Goal: Find specific page/section: Find specific page/section

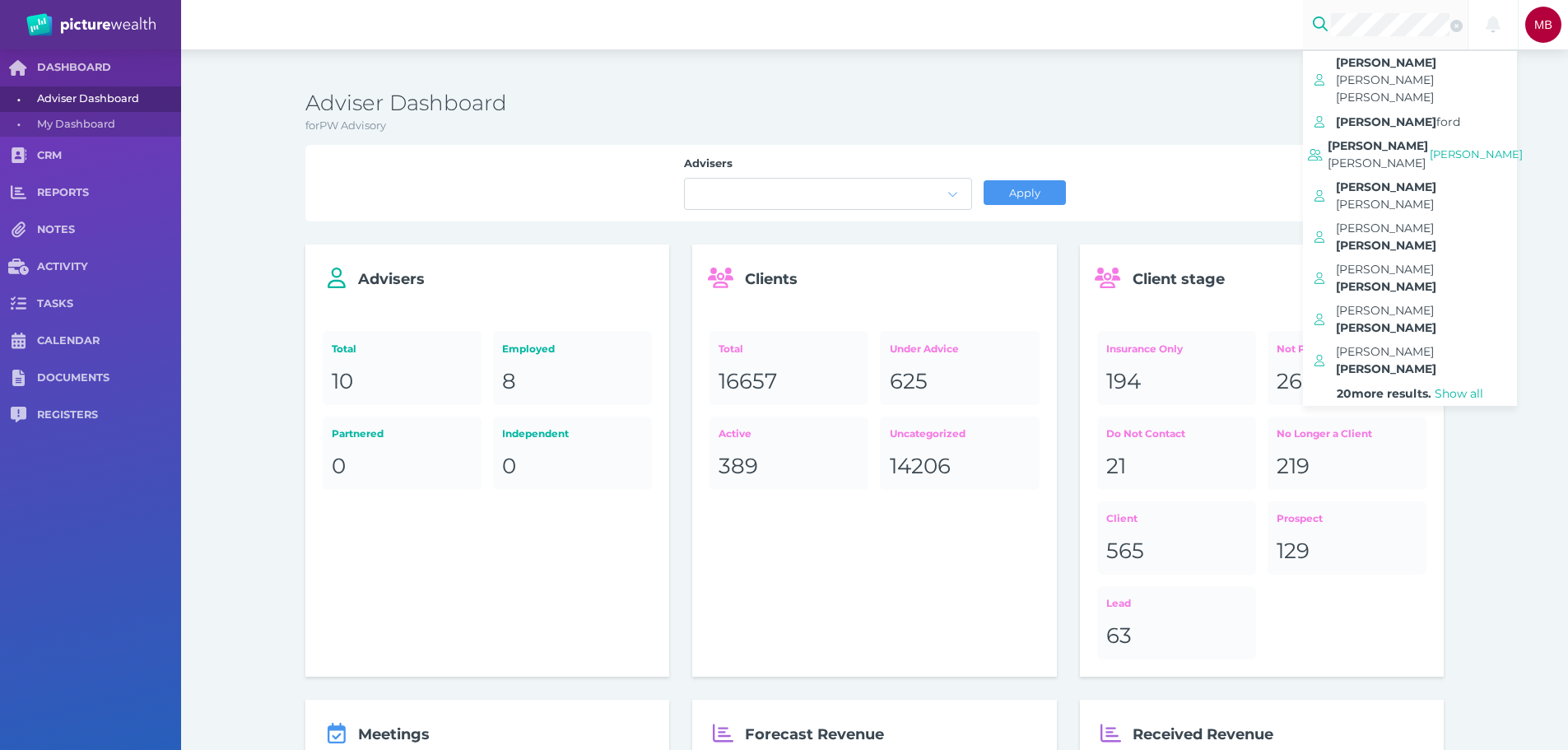
click at [1466, 386] on span "Show all" at bounding box center [1459, 394] width 49 height 15
select select "100"
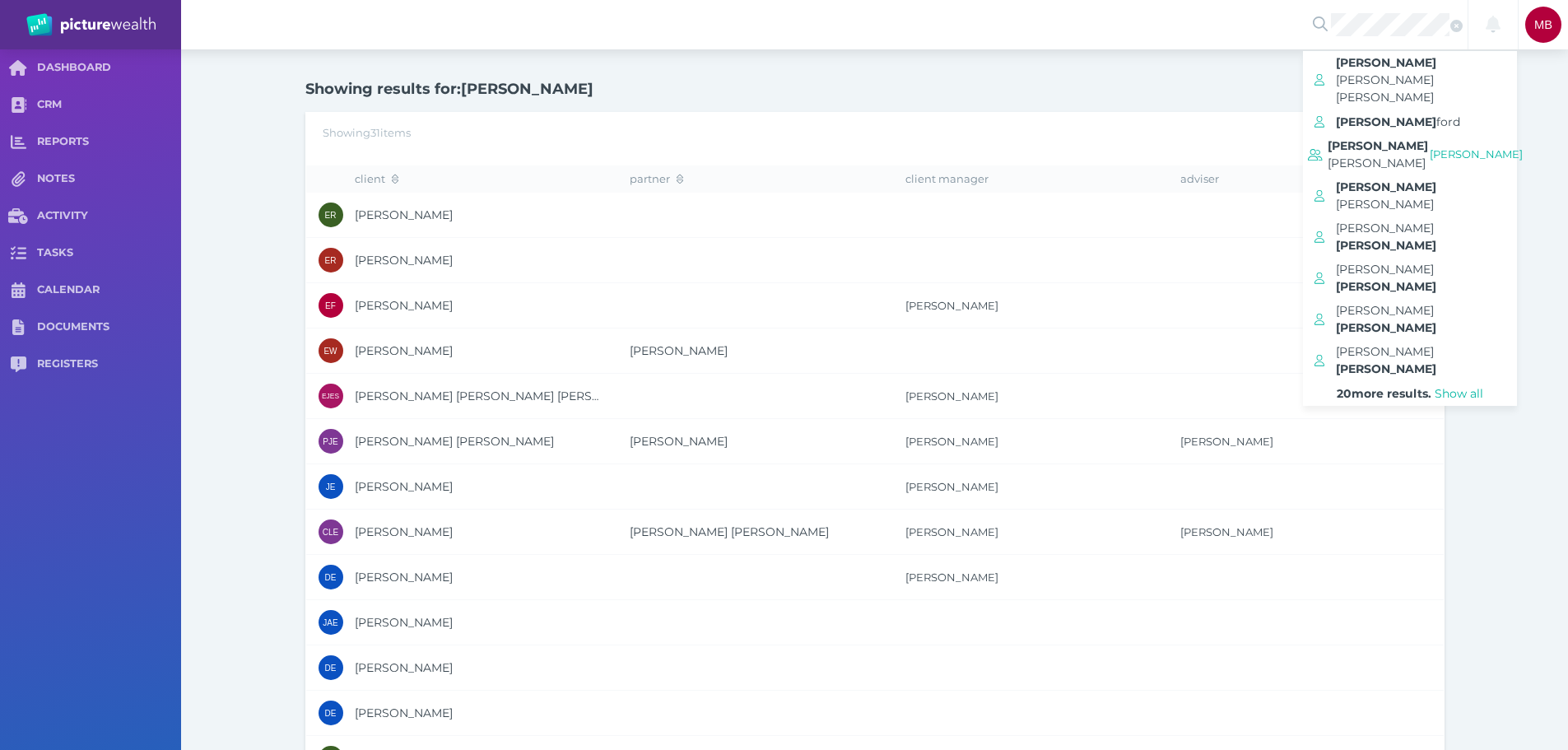
click at [447, 442] on span "[PERSON_NAME] [PERSON_NAME]" at bounding box center [454, 442] width 199 height 15
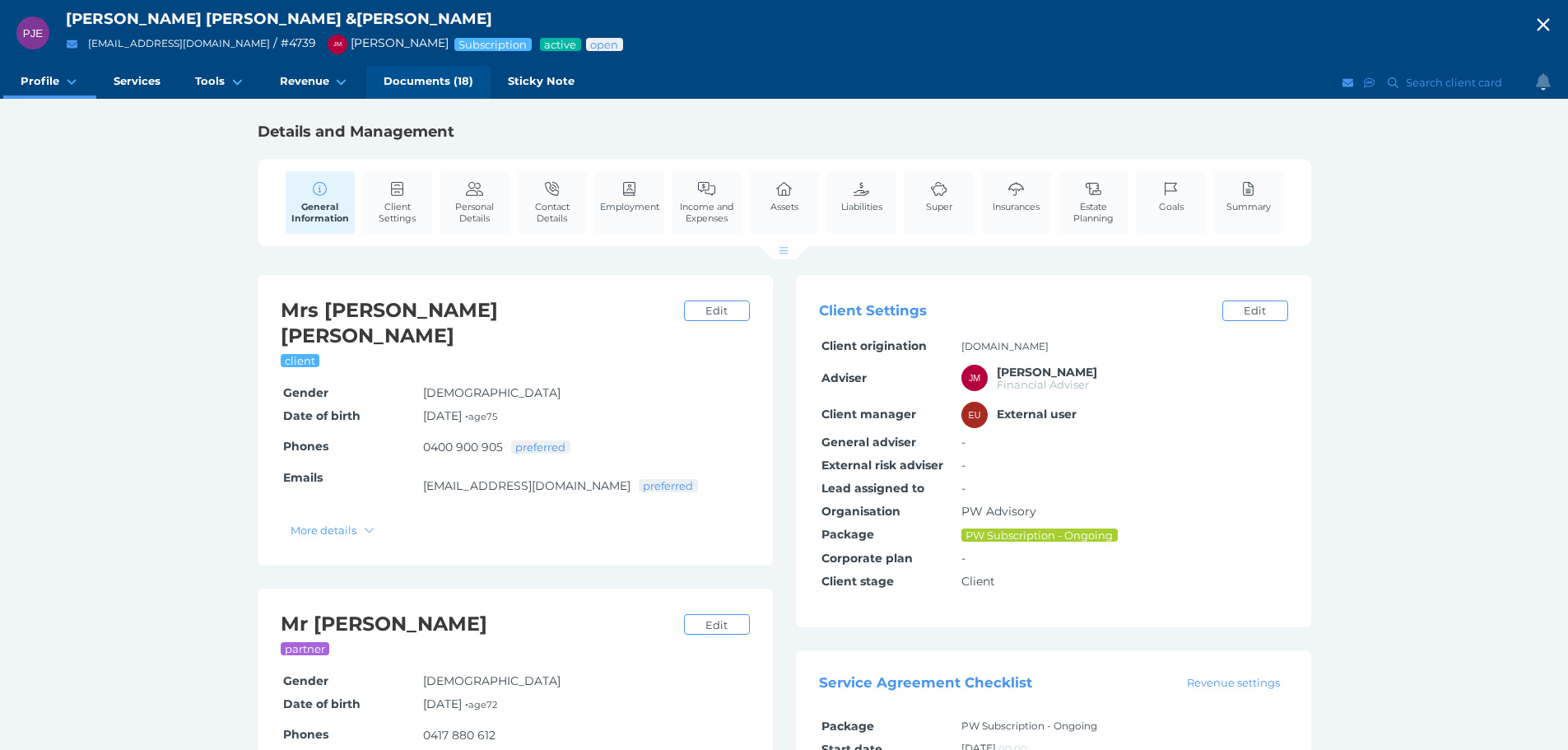
click at [418, 81] on span "Documents (18)" at bounding box center [428, 81] width 90 height 14
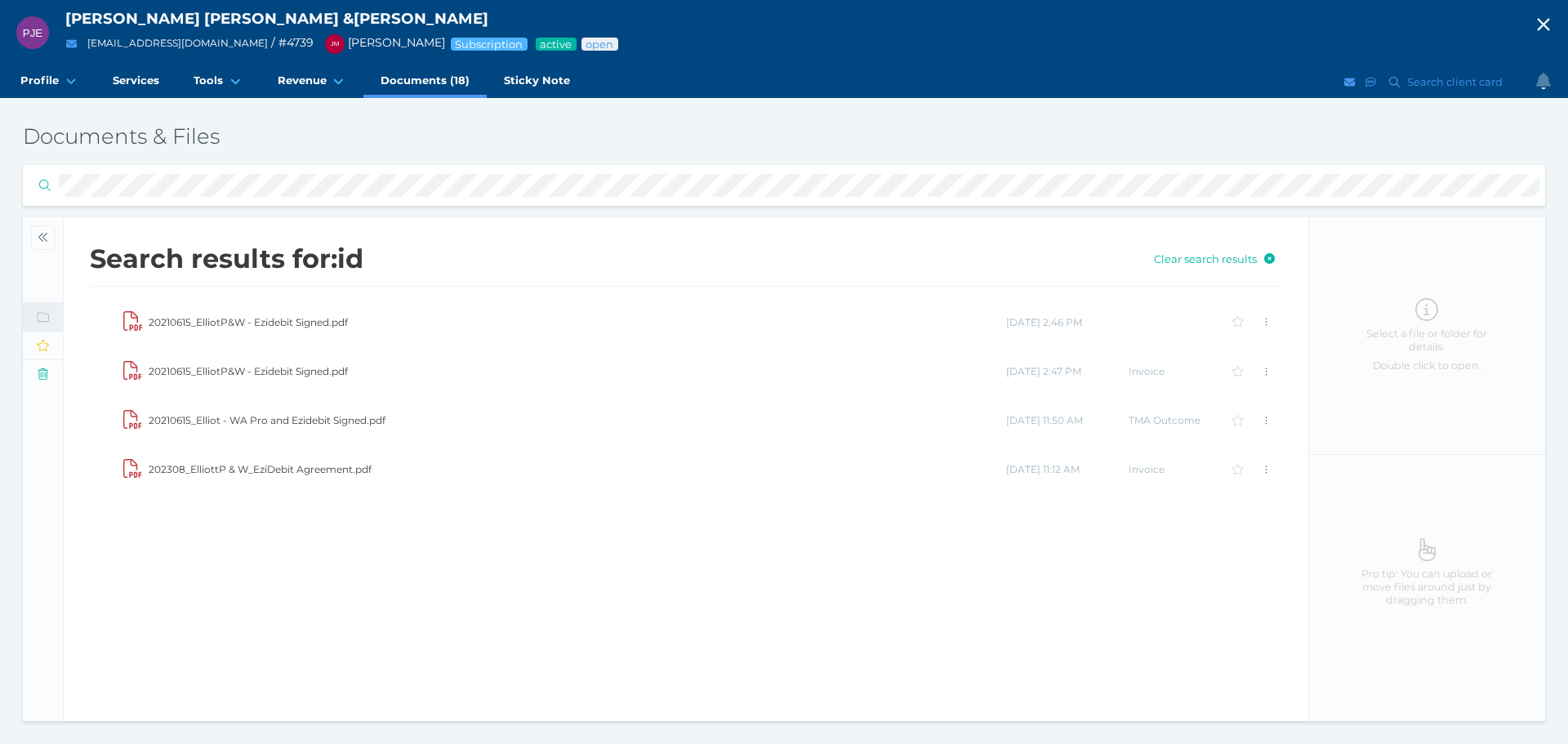
click at [0, 199] on div "Documents & Files Folders Folders & Files Documents & Files ( 1 ) Adhoc request…" at bounding box center [784, 421] width 1568 height 623
